Goal: Navigation & Orientation: Find specific page/section

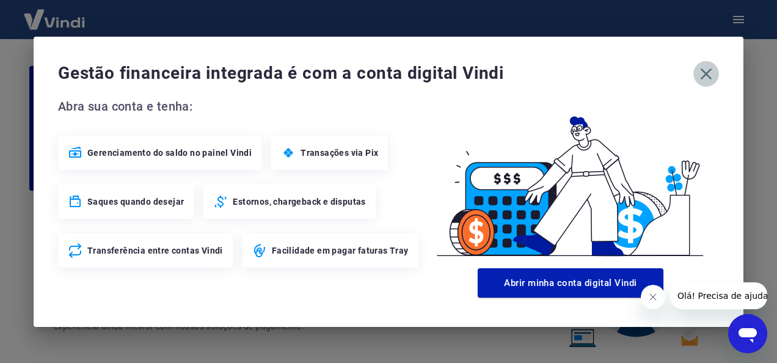
click at [706, 68] on icon "button" at bounding box center [706, 74] width 20 height 20
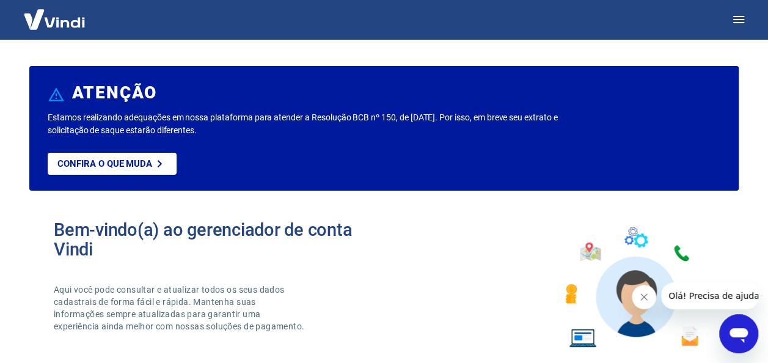
click at [57, 17] on img at bounding box center [54, 19] width 79 height 37
click at [742, 13] on icon "button" at bounding box center [738, 19] width 15 height 15
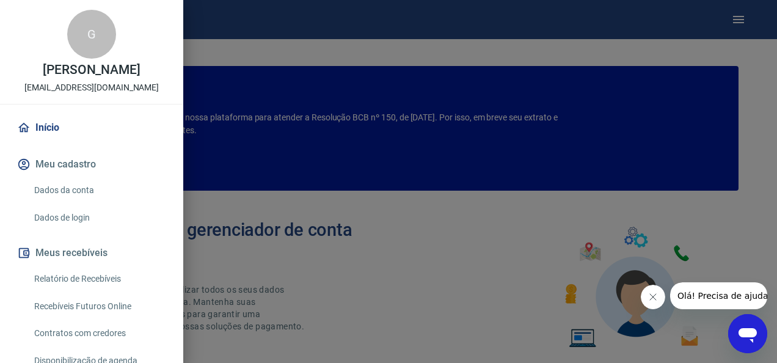
click at [68, 137] on link "Início" at bounding box center [92, 127] width 154 height 27
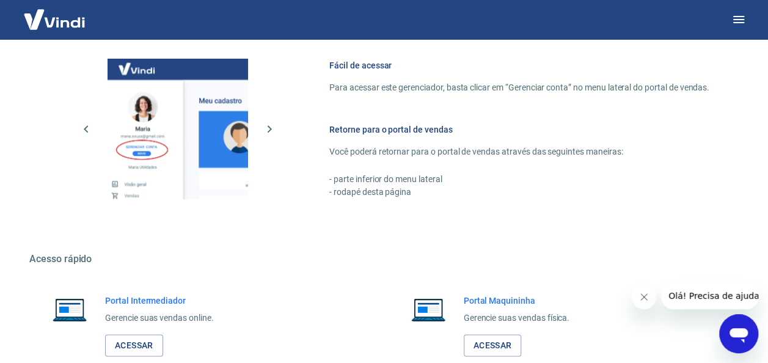
scroll to position [715, 0]
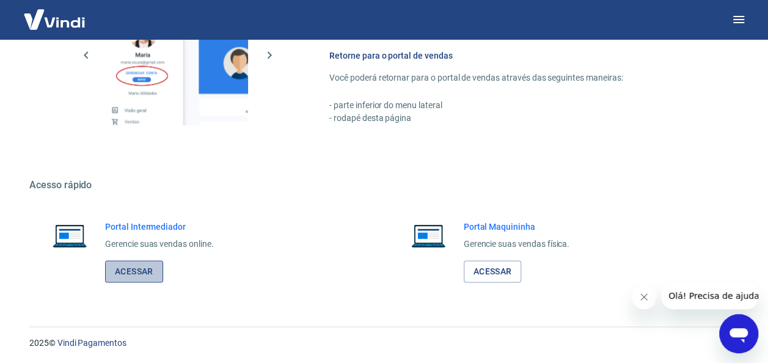
click at [152, 269] on link "Acessar" at bounding box center [134, 271] width 58 height 23
